Goal: Navigation & Orientation: Understand site structure

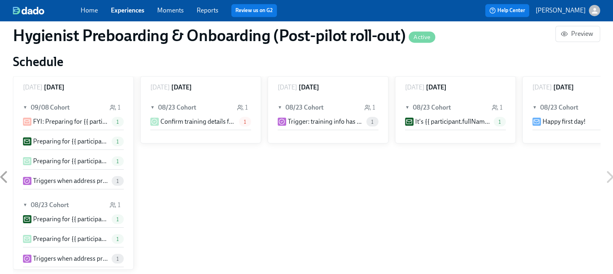
scroll to position [0, 12260]
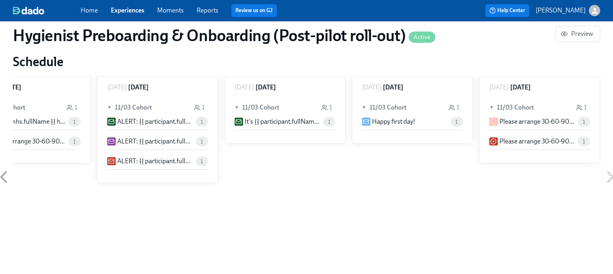
click at [559, 11] on p "[PERSON_NAME]" at bounding box center [560, 10] width 50 height 9
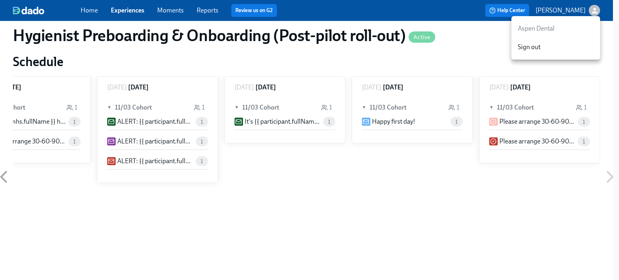
click at [92, 5] on div at bounding box center [309, 140] width 619 height 280
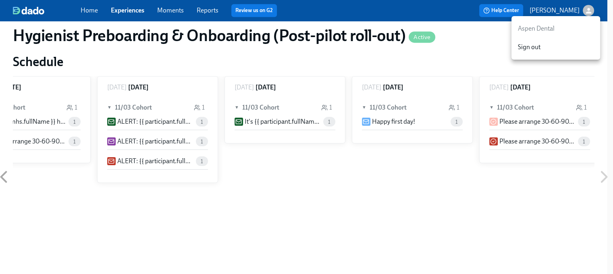
scroll to position [0, 12254]
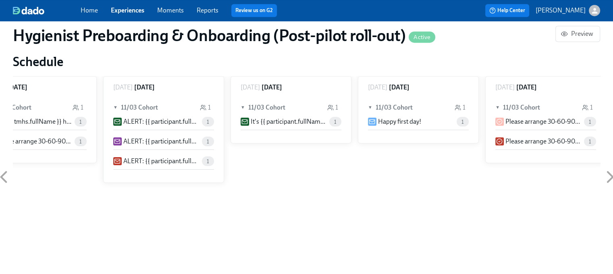
click at [91, 8] on link "Home" at bounding box center [89, 10] width 17 height 8
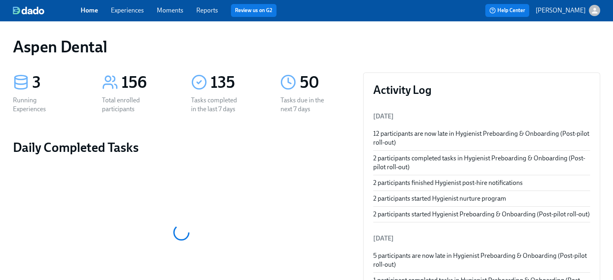
click at [302, 107] on div "Tasks due in the next 7 days" at bounding box center [306, 105] width 52 height 18
click at [288, 81] on polyline at bounding box center [289, 80] width 3 height 5
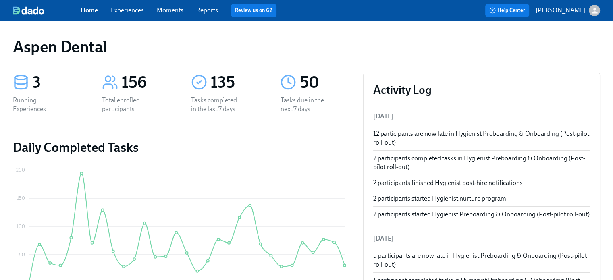
click at [127, 6] on link "Experiences" at bounding box center [127, 10] width 33 height 8
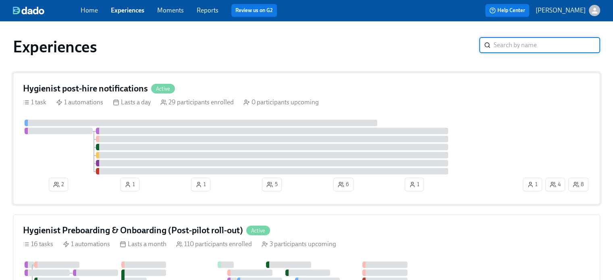
click at [27, 101] on line at bounding box center [27, 101] width 4 height 0
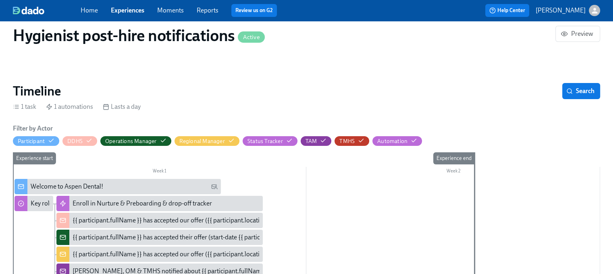
scroll to position [97, 0]
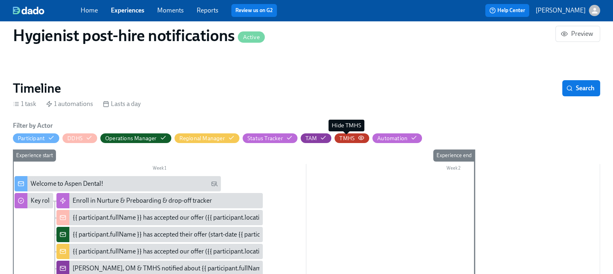
click at [346, 138] on div "TMHS" at bounding box center [346, 139] width 15 height 8
click at [348, 135] on div "TMHS" at bounding box center [346, 139] width 15 height 8
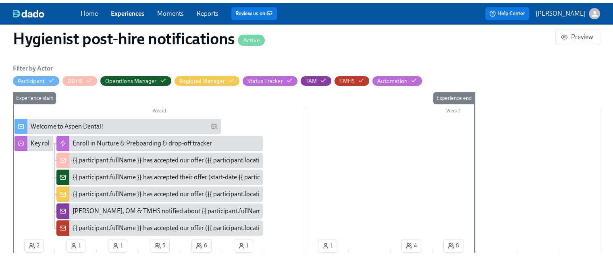
scroll to position [0, 0]
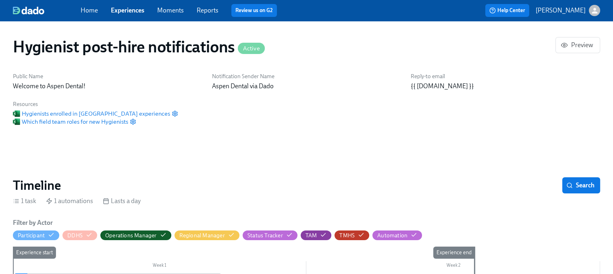
click at [164, 8] on link "Moments" at bounding box center [170, 10] width 27 height 8
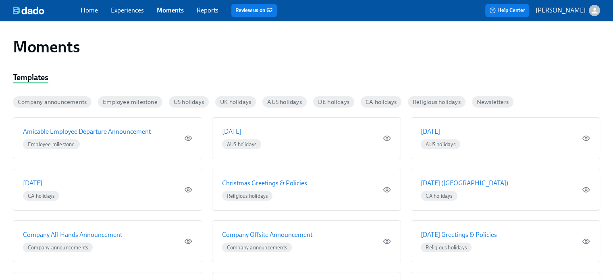
click at [204, 10] on link "Reports" at bounding box center [208, 10] width 22 height 8
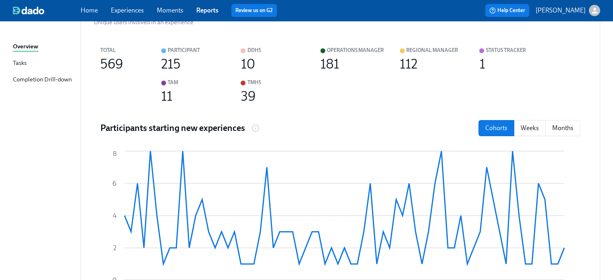
scroll to position [187, 0]
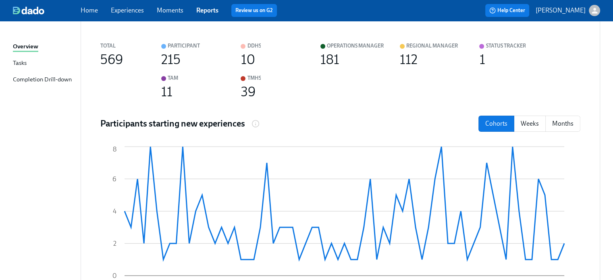
click at [243, 74] on div "TMHS" at bounding box center [250, 78] width 20 height 9
click at [248, 101] on div "Total 569 Participant 215 DDHS 10 Operations Manager 181 Regional Manager 112 S…" at bounding box center [340, 167] width 493 height 264
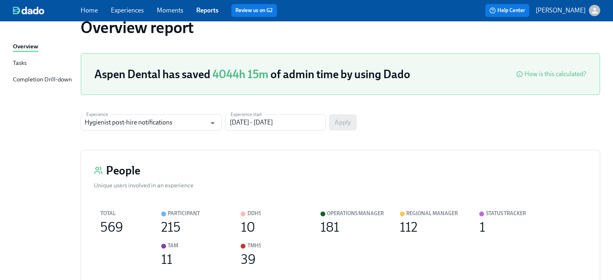
scroll to position [0, 0]
